Goal: Transaction & Acquisition: Download file/media

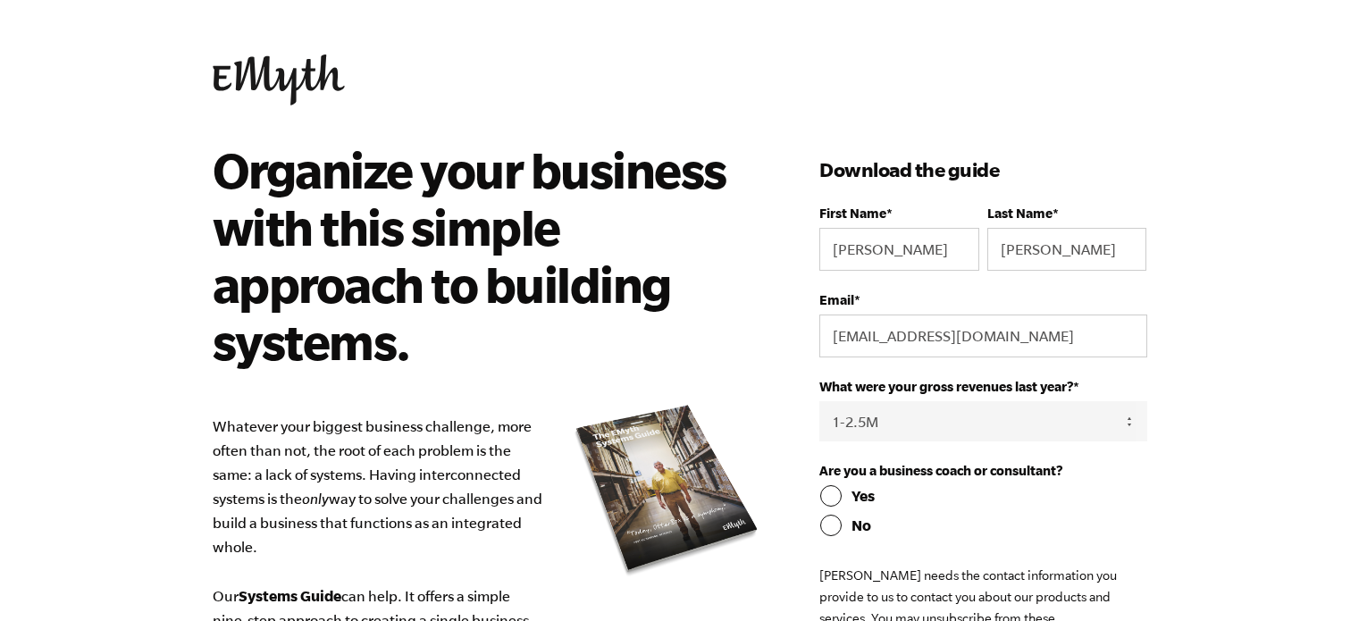
select select "1-2.5M"
drag, startPoint x: 1019, startPoint y: 337, endPoint x: 733, endPoint y: 335, distance: 286.0
click at [733, 335] on div "Organize your business with this simple approach to building systems. Whatever …" at bounding box center [680, 596] width 978 height 910
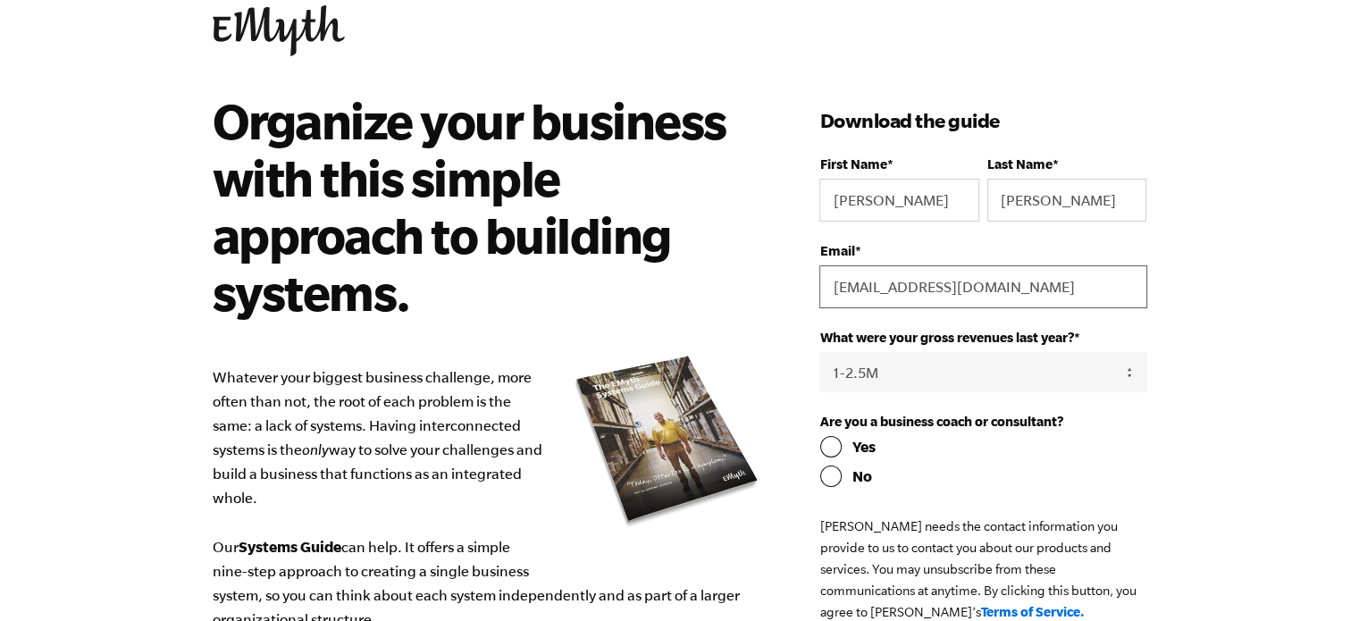
scroll to position [89, 0]
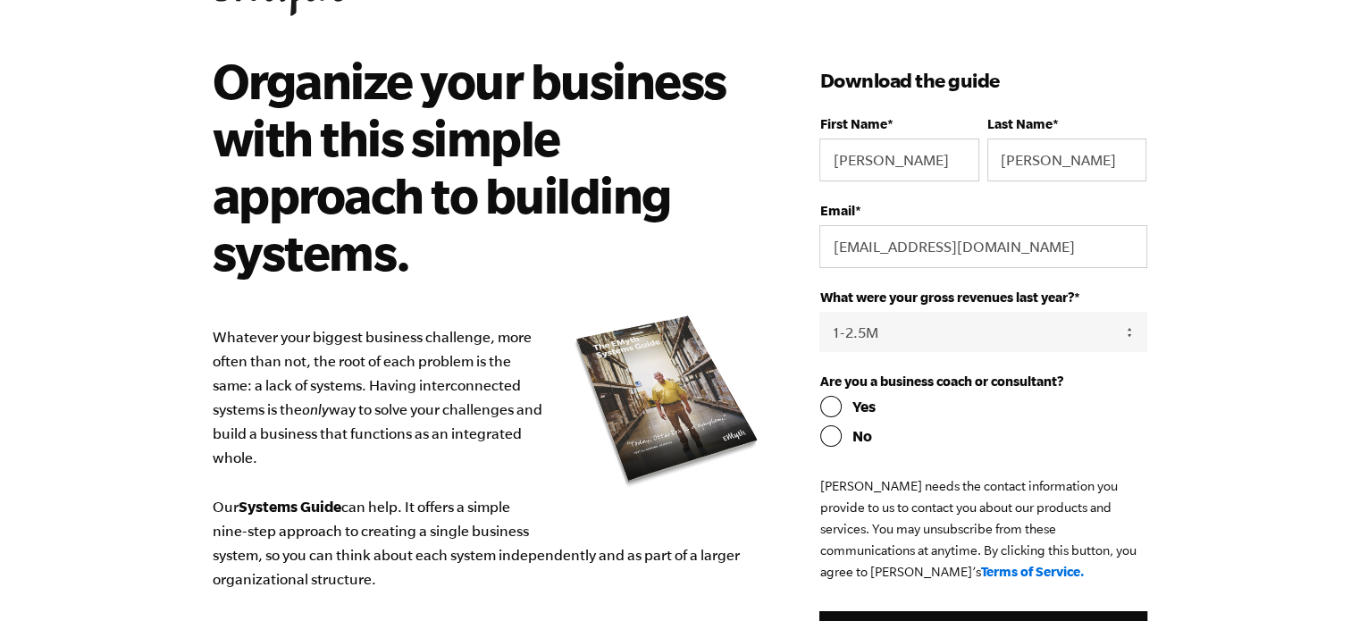
click at [829, 432] on input "No" at bounding box center [983, 435] width 327 height 21
radio input "true"
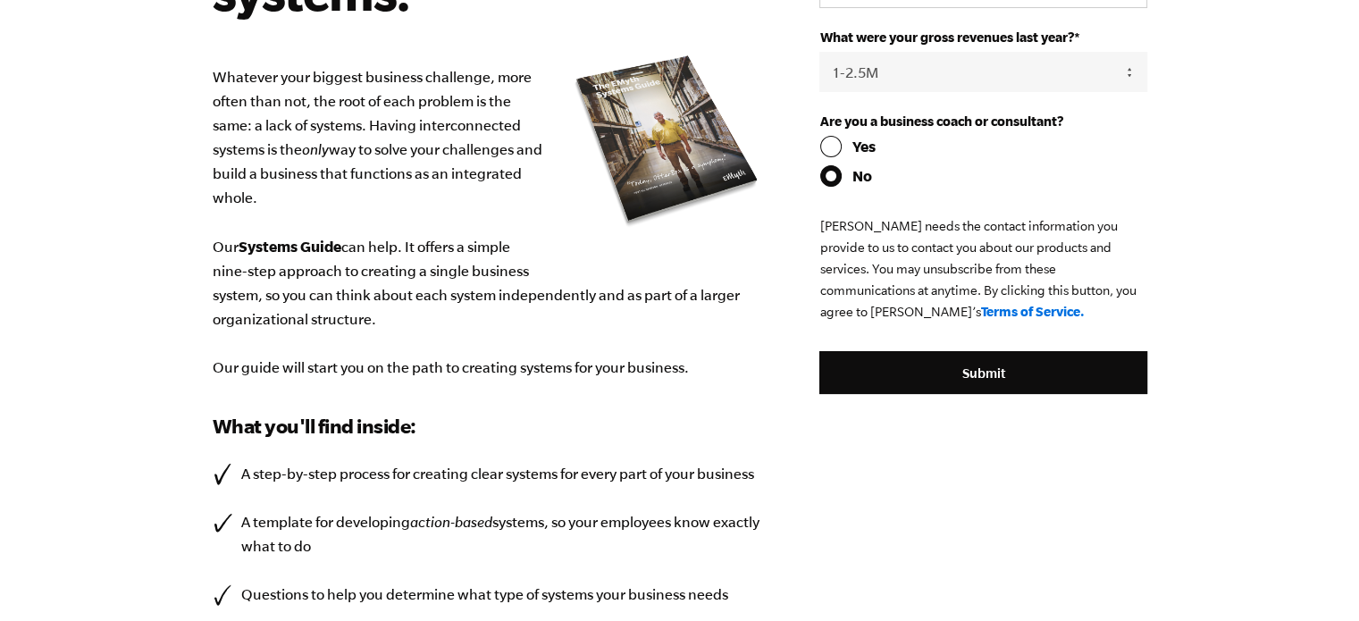
scroll to position [358, 0]
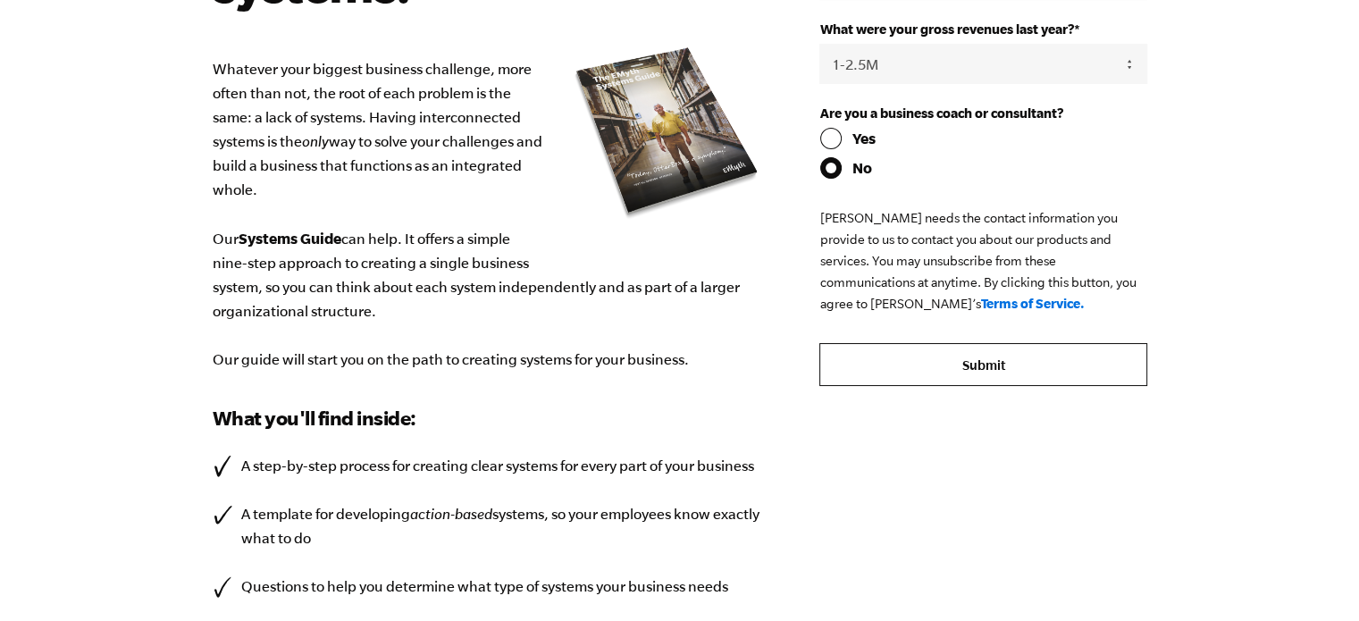
click at [980, 371] on input "Submit" at bounding box center [983, 364] width 327 height 43
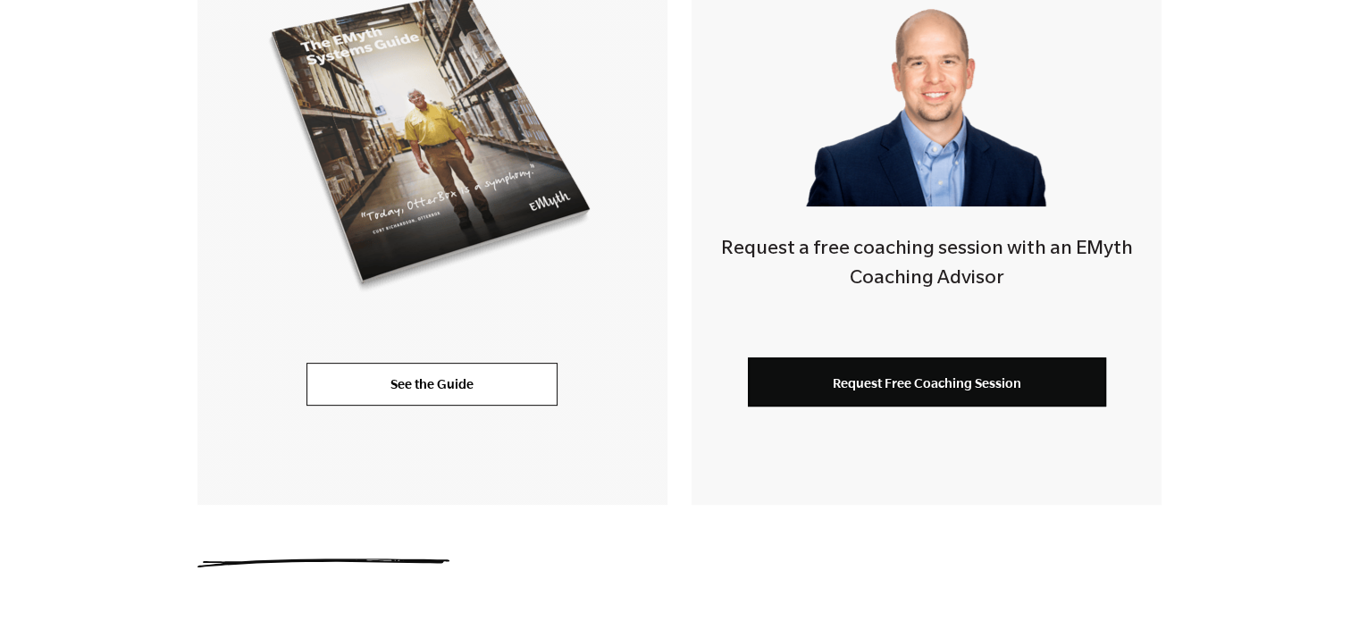
scroll to position [536, 0]
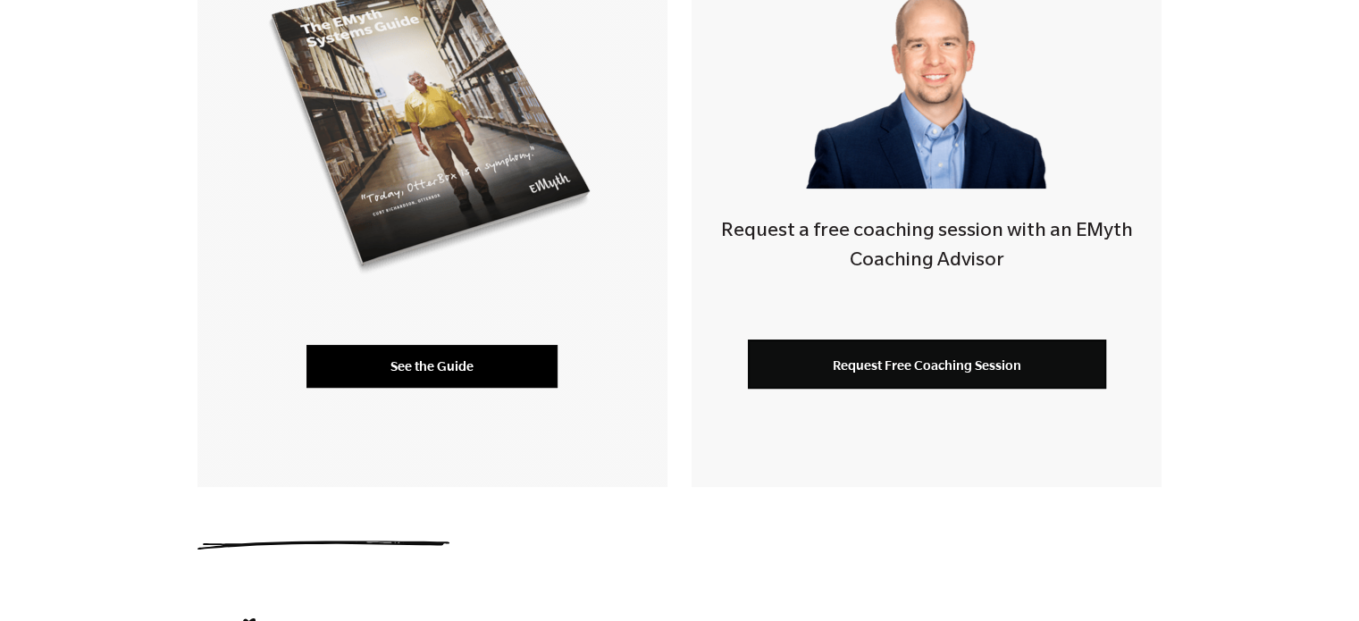
click at [415, 365] on link "See the Guide" at bounding box center [432, 366] width 251 height 43
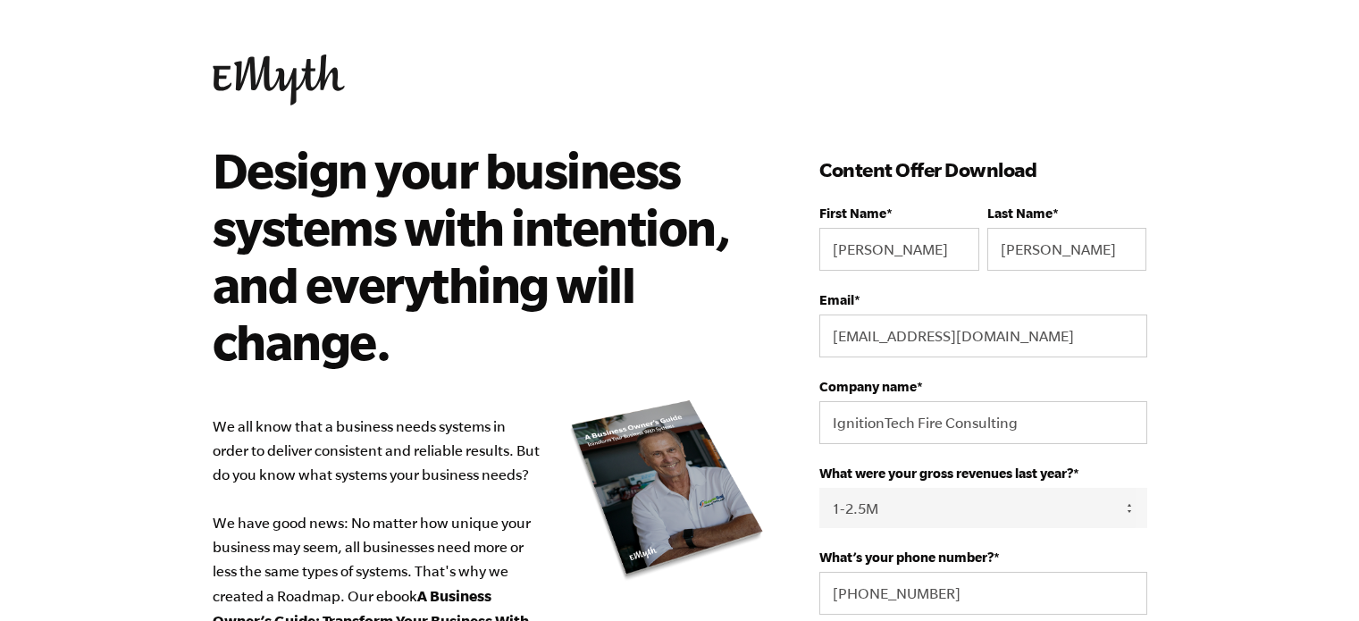
select select "1-2.5M"
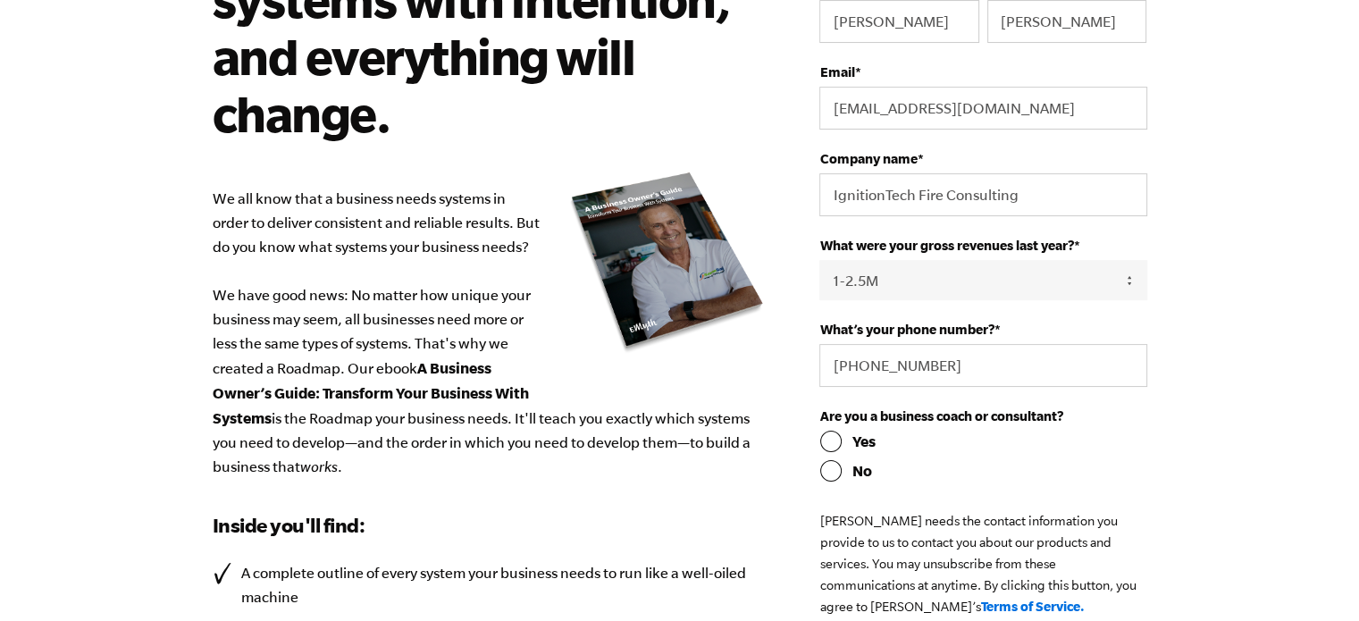
scroll to position [268, 0]
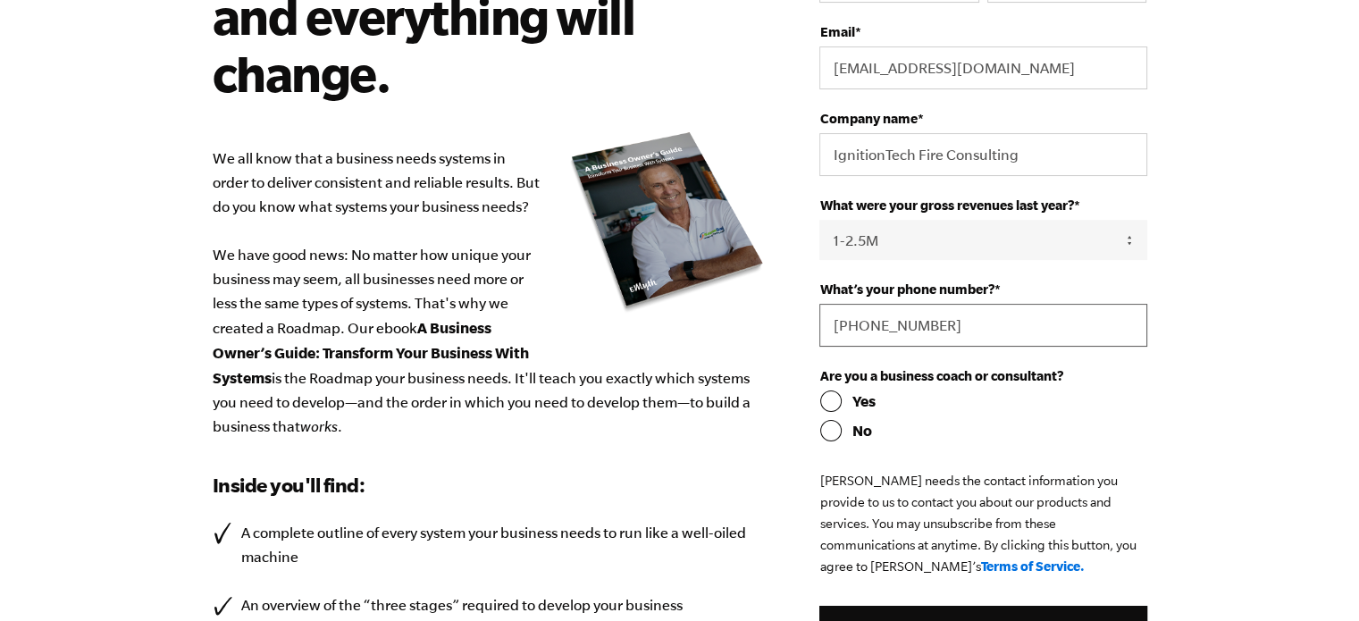
drag, startPoint x: 969, startPoint y: 325, endPoint x: 747, endPoint y: 328, distance: 221.7
click at [747, 328] on div "Design your business systems with intention, and everything will change. We all…" at bounding box center [680, 424] width 978 height 1102
type input "7134916539"
click at [835, 428] on input "No" at bounding box center [983, 430] width 327 height 21
radio input "true"
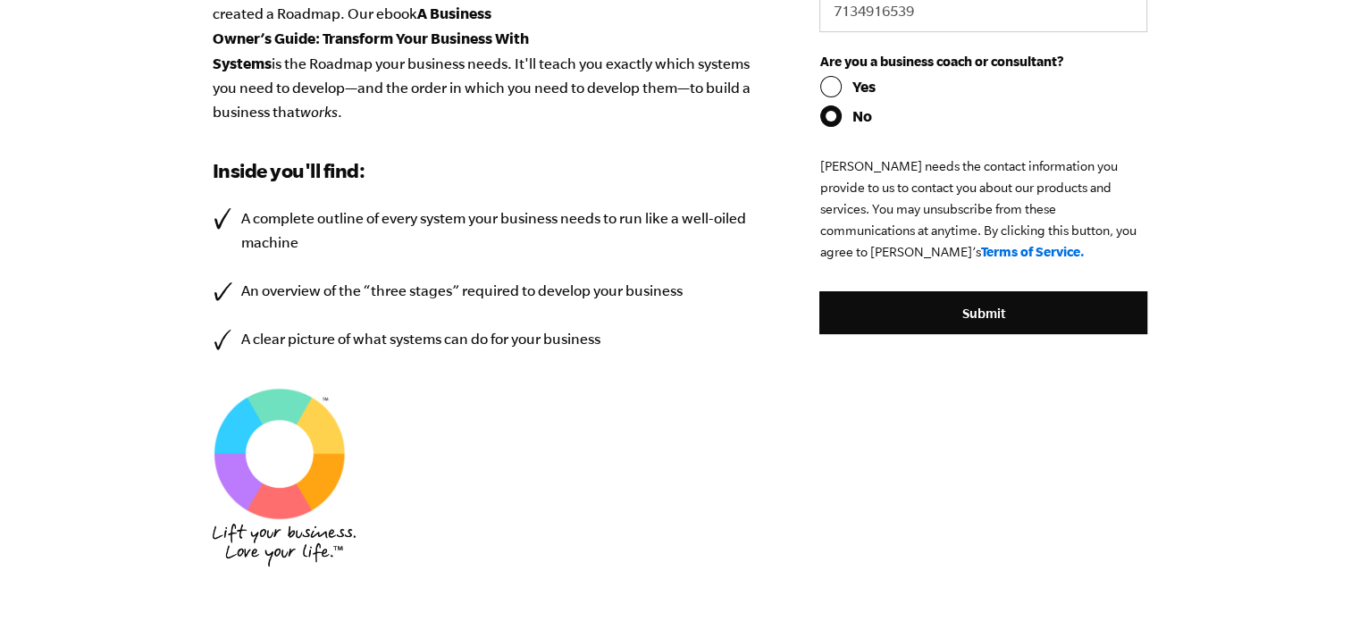
scroll to position [626, 0]
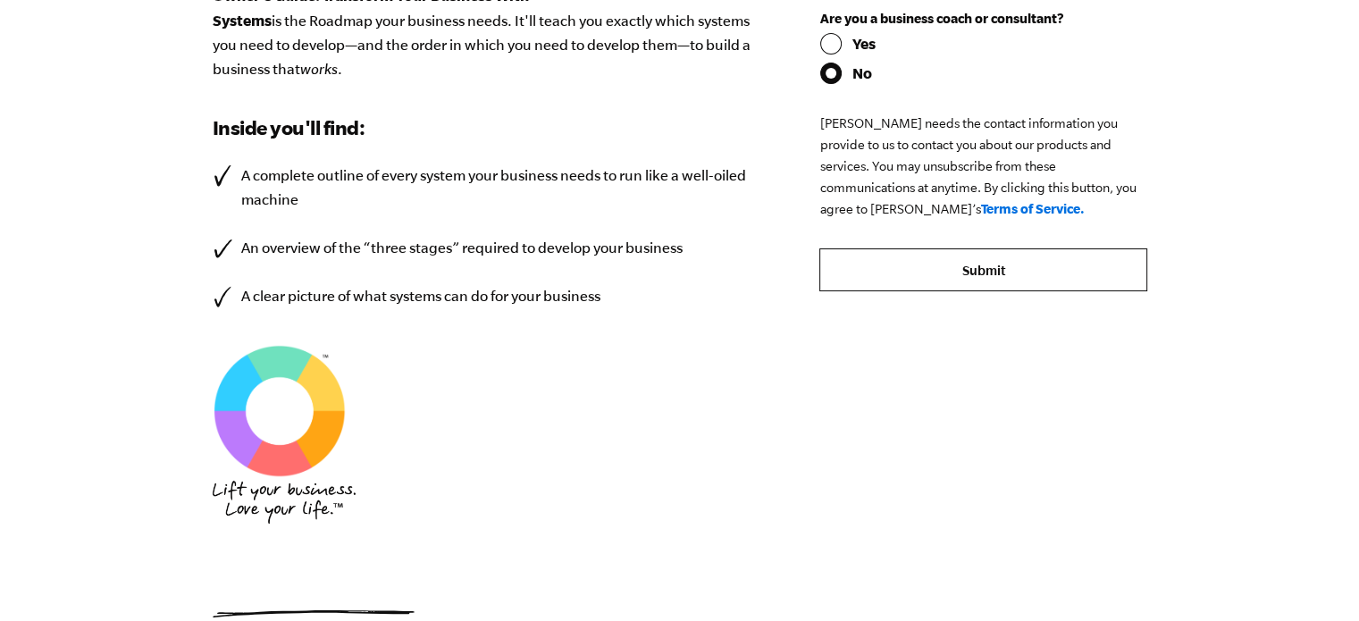
click at [965, 270] on input "Submit" at bounding box center [983, 269] width 327 height 43
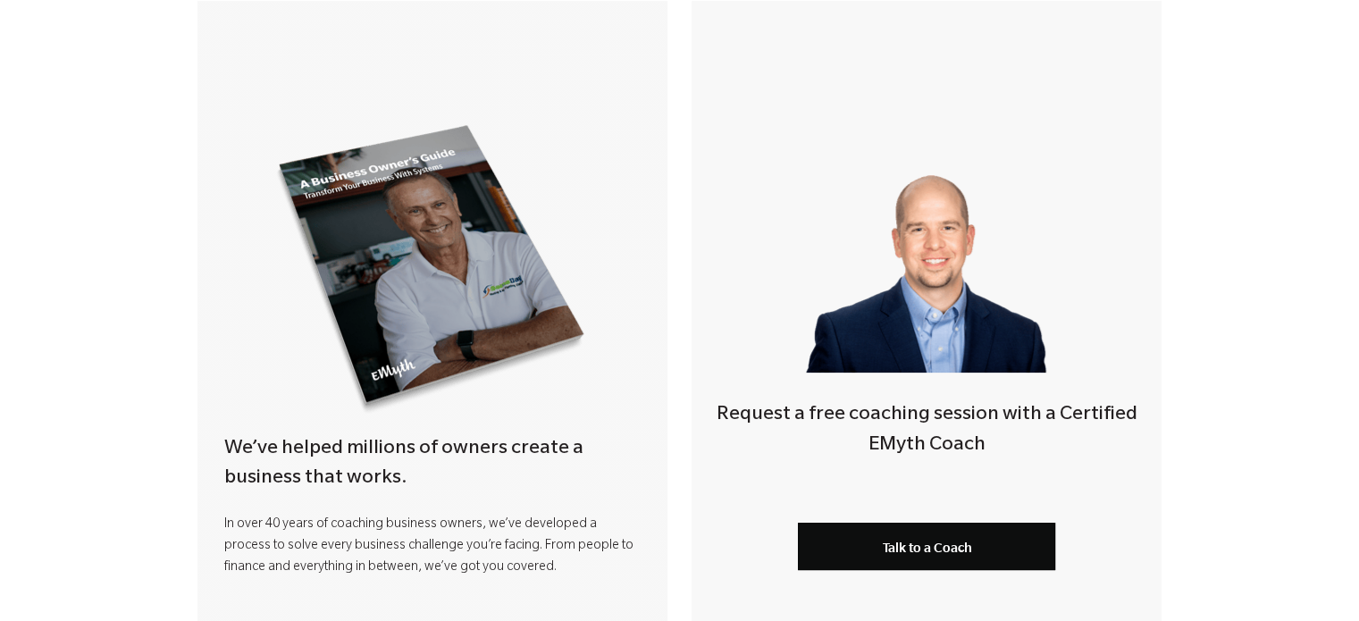
scroll to position [447, 0]
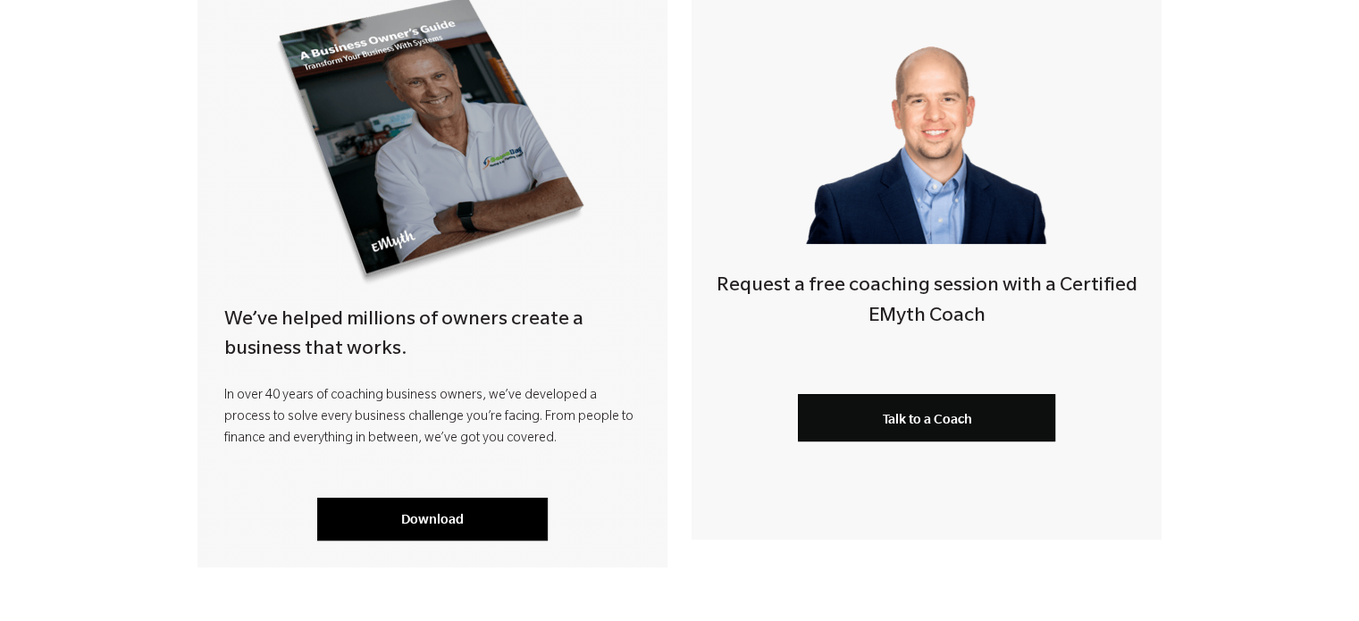
click at [425, 517] on link "Download" at bounding box center [432, 519] width 231 height 43
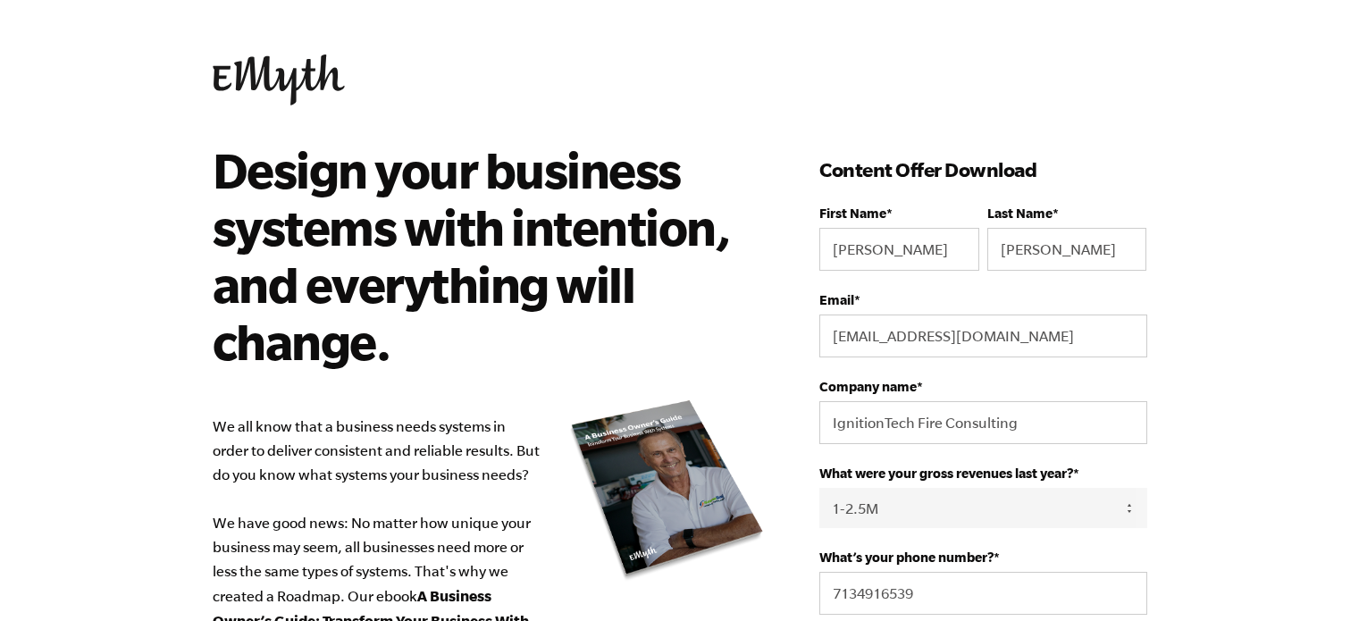
select select "1-2.5M"
